Goal: Task Accomplishment & Management: Manage account settings

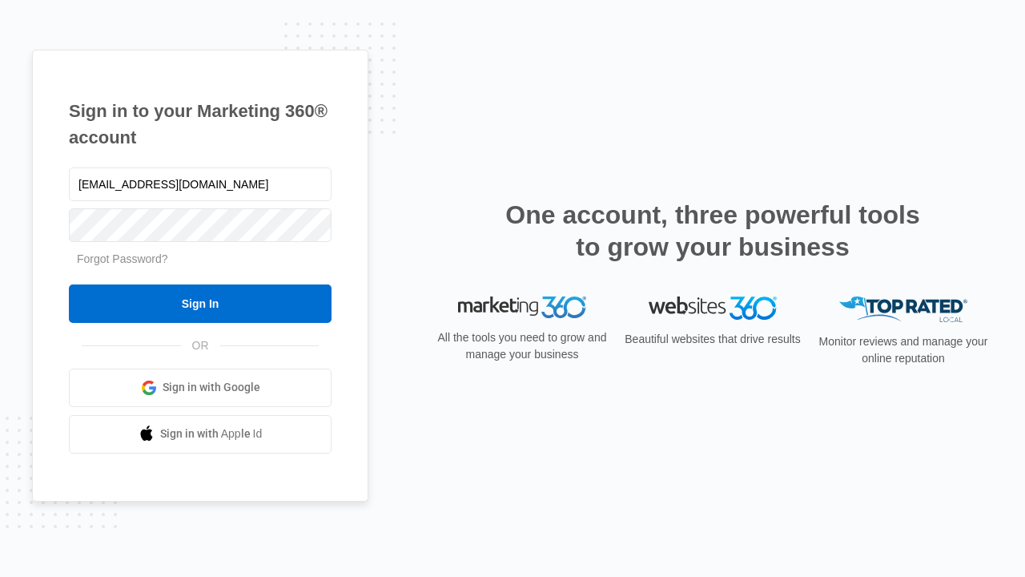
type input "dankie614@gmail.com"
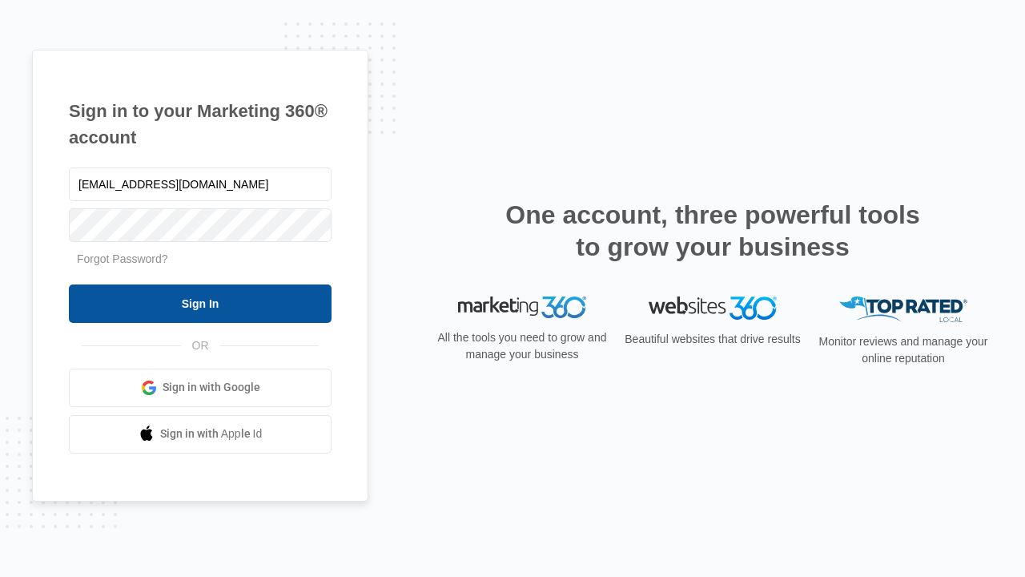
click at [200, 303] on input "Sign In" at bounding box center [200, 303] width 263 height 38
